Goal: Transaction & Acquisition: Purchase product/service

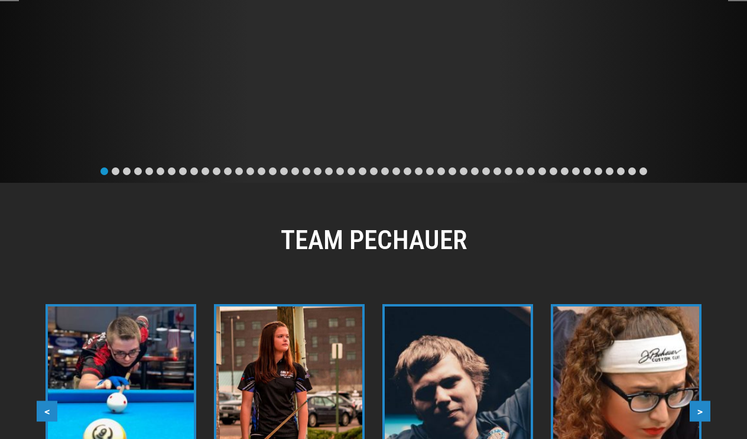
scroll to position [874, 0]
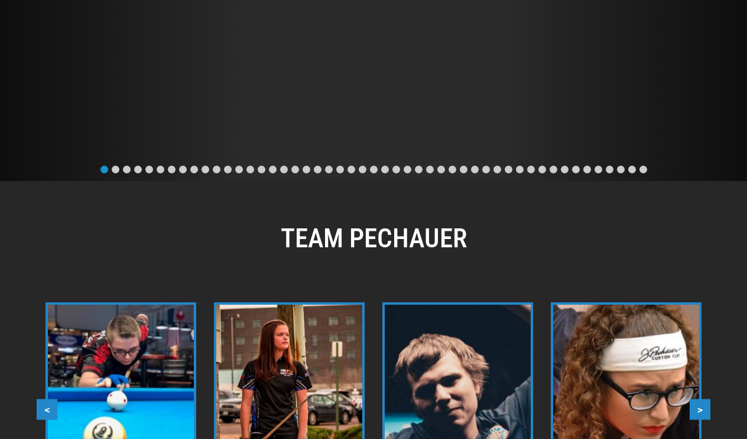
click at [116, 170] on span "Go to slide 2" at bounding box center [116, 170] width 8 height 8
click at [126, 167] on span "Go to slide 3" at bounding box center [127, 170] width 8 height 8
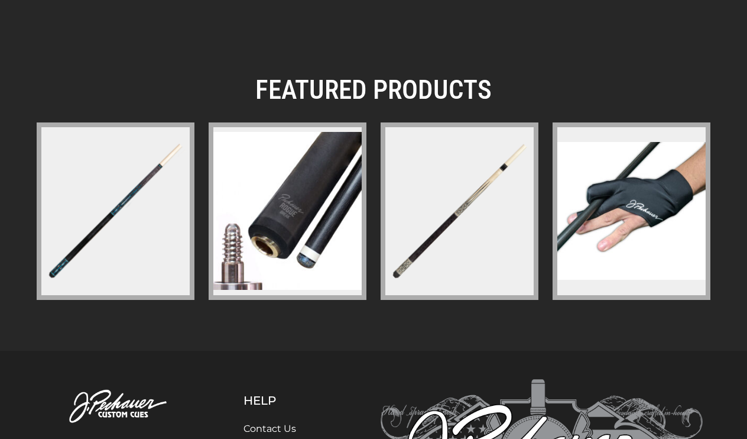
scroll to position [1765, 0]
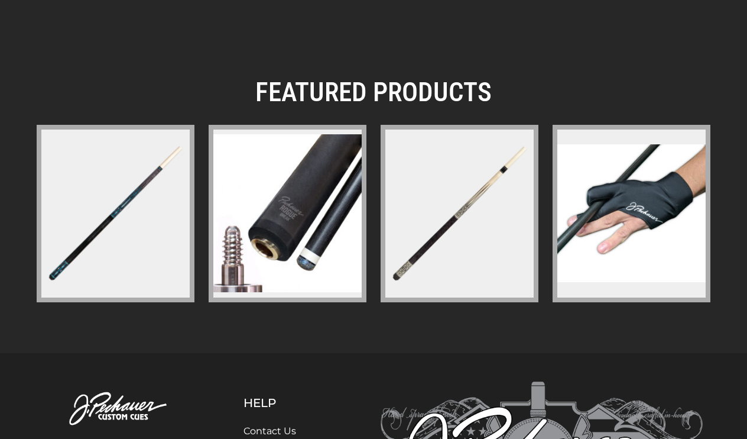
click at [277, 225] on img at bounding box center [287, 213] width 148 height 158
click at [471, 214] on img at bounding box center [459, 213] width 153 height 153
click at [135, 204] on img at bounding box center [115, 213] width 153 height 153
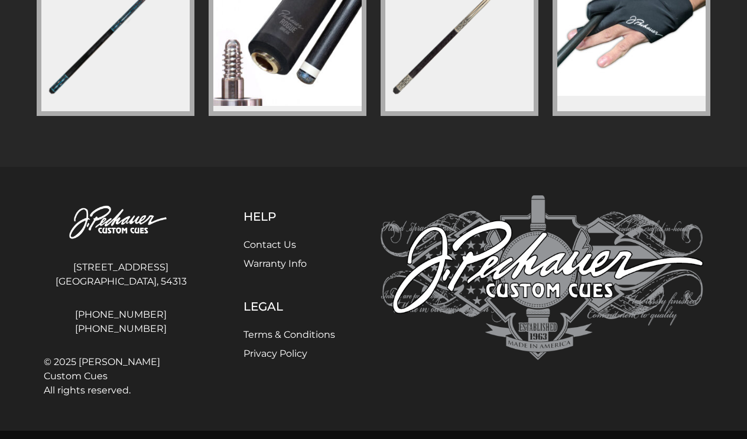
scroll to position [1950, 0]
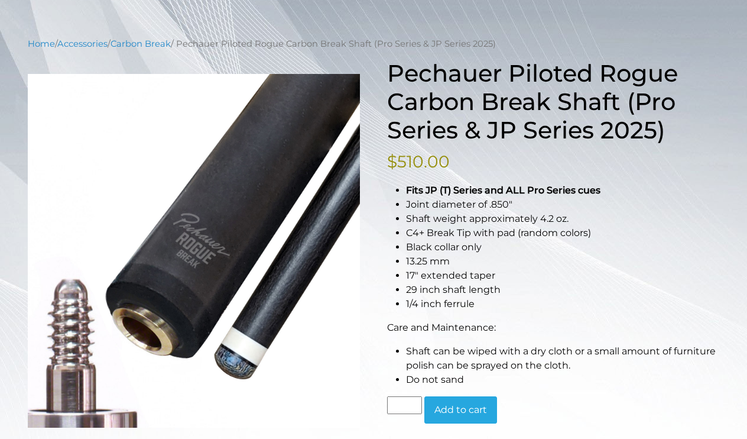
scroll to position [70, 0]
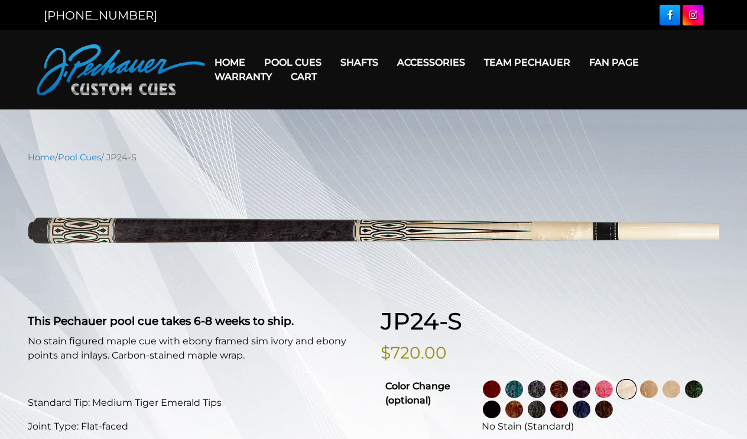
select select "********"
